Goal: Task Accomplishment & Management: Use online tool/utility

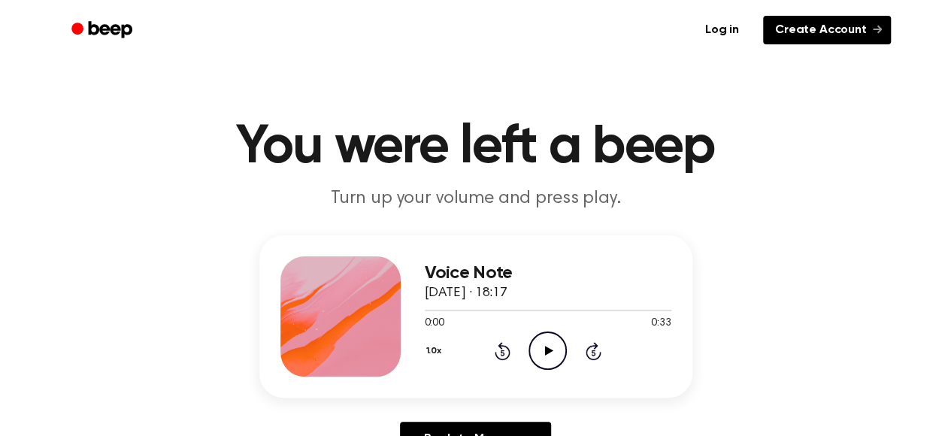
click at [812, 28] on link "Create Account" at bounding box center [827, 30] width 128 height 29
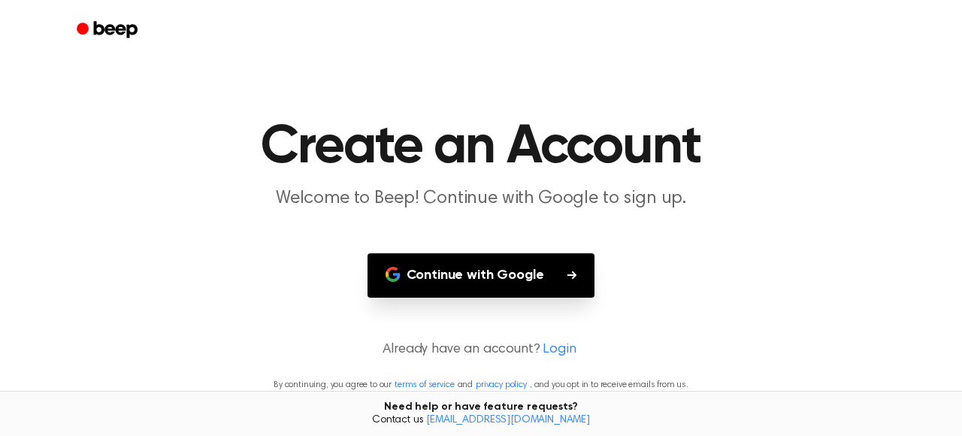
click at [468, 277] on button "Continue with Google" at bounding box center [481, 275] width 228 height 44
click at [470, 285] on button "Continue with Google" at bounding box center [481, 275] width 228 height 44
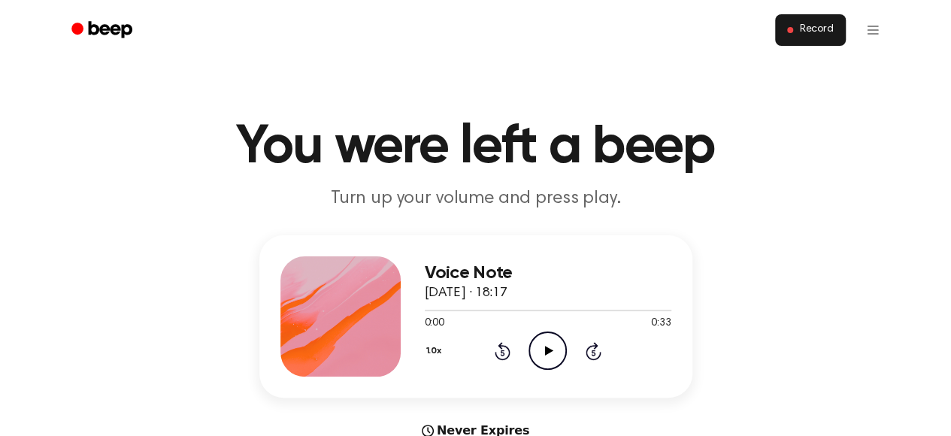
click at [801, 25] on span "Record" at bounding box center [816, 30] width 34 height 14
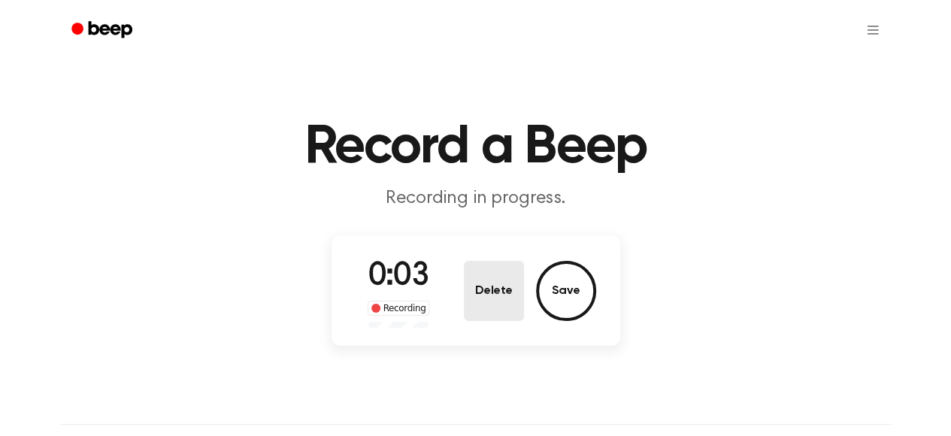
click at [503, 291] on button "Delete" at bounding box center [494, 291] width 60 height 60
